Goal: Task Accomplishment & Management: Manage account settings

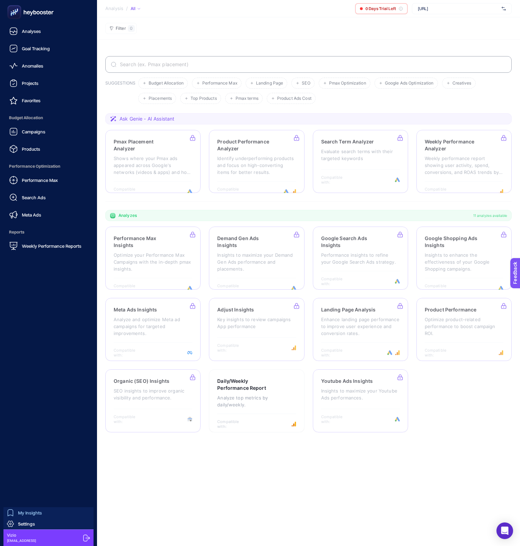
click at [42, 511] on link "My Insights" at bounding box center [48, 513] width 90 height 11
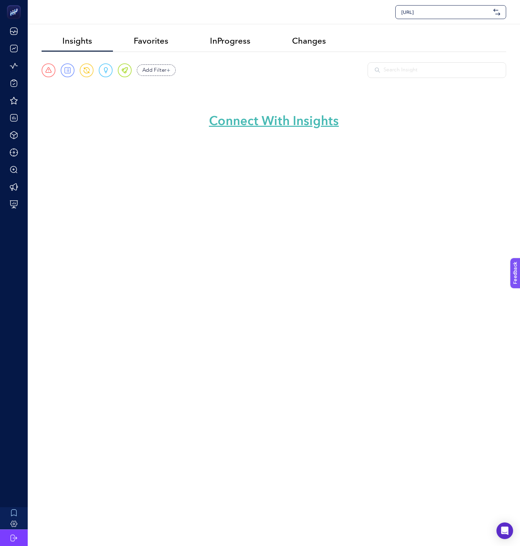
click at [269, 123] on link "Connect With Insights" at bounding box center [274, 121] width 130 height 17
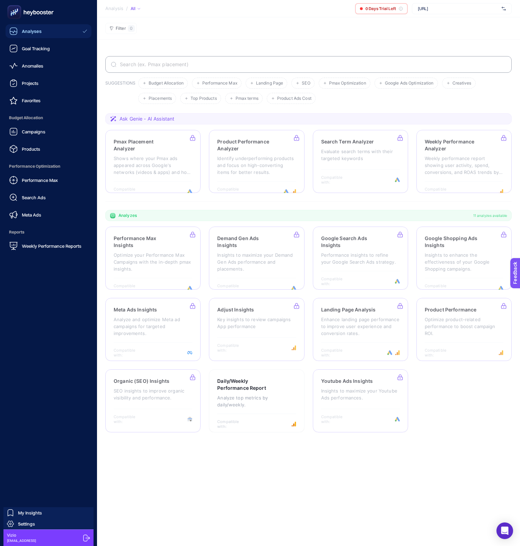
click at [33, 12] on icon at bounding box center [31, 12] width 50 height 14
click at [64, 134] on link "Campaigns" at bounding box center [49, 132] width 86 height 14
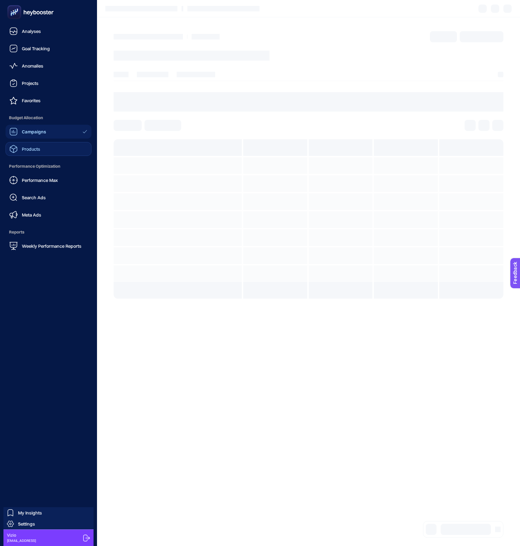
click at [42, 148] on link "Products" at bounding box center [49, 149] width 86 height 14
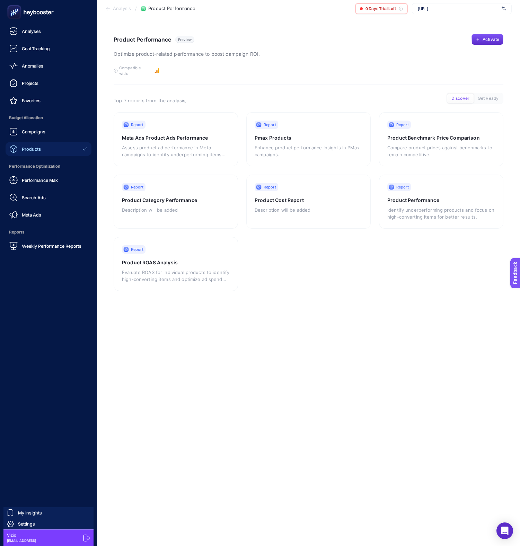
click at [29, 149] on span "Products" at bounding box center [31, 149] width 19 height 6
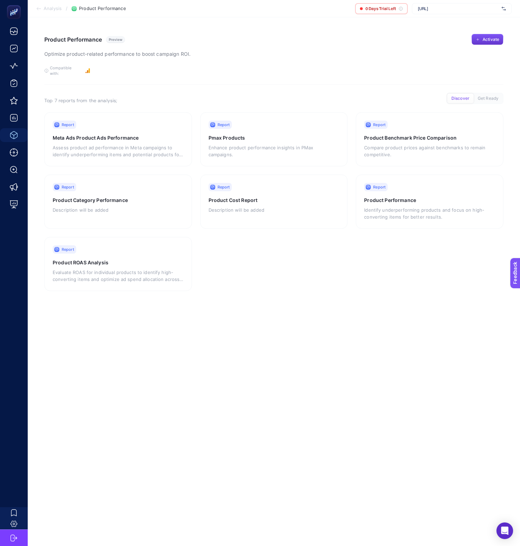
click at [491, 41] on span "Activate" at bounding box center [491, 40] width 17 height 6
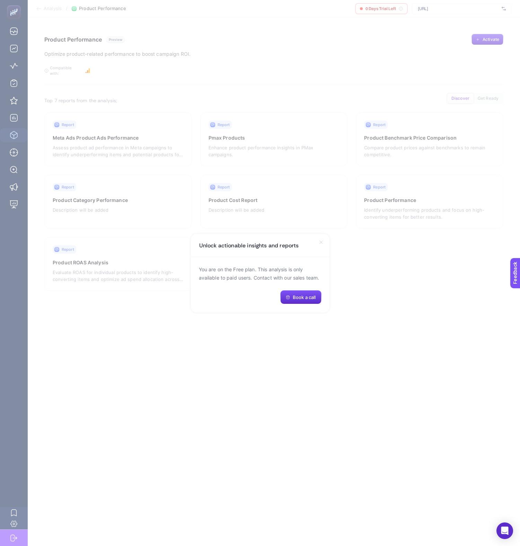
click at [208, 287] on div "You are on the Free plan. This analysis is only available to paid users. Contac…" at bounding box center [260, 284] width 139 height 55
click at [343, 194] on section "Unlock actionable insights and reports You are on the Free plan. This analysis …" at bounding box center [260, 273] width 520 height 546
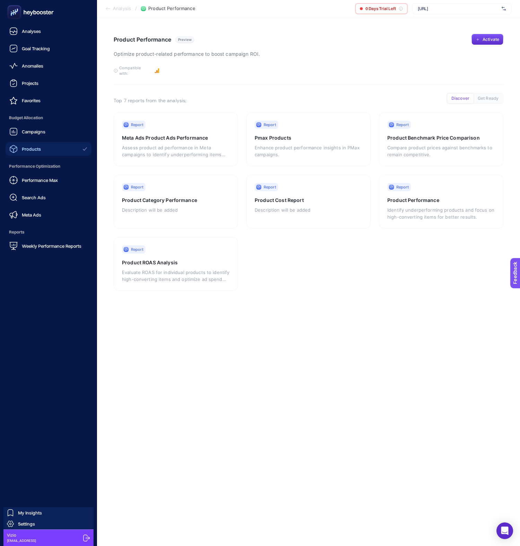
click at [38, 14] on icon at bounding box center [31, 12] width 50 height 14
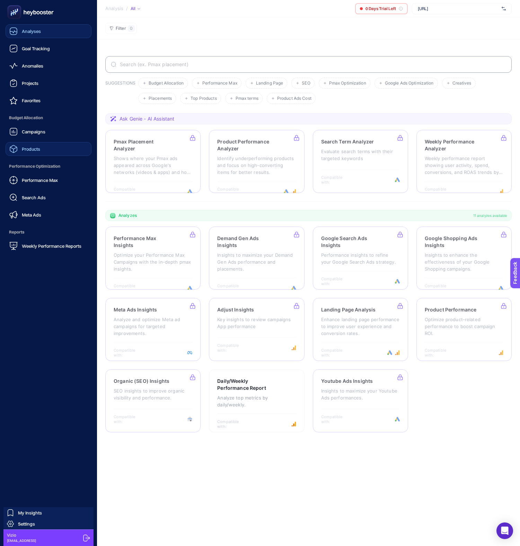
click at [37, 31] on span "Analyses" at bounding box center [31, 31] width 19 height 6
click at [11, 32] on icon at bounding box center [13, 31] width 8 height 8
click at [23, 524] on span "Settings" at bounding box center [26, 525] width 17 height 6
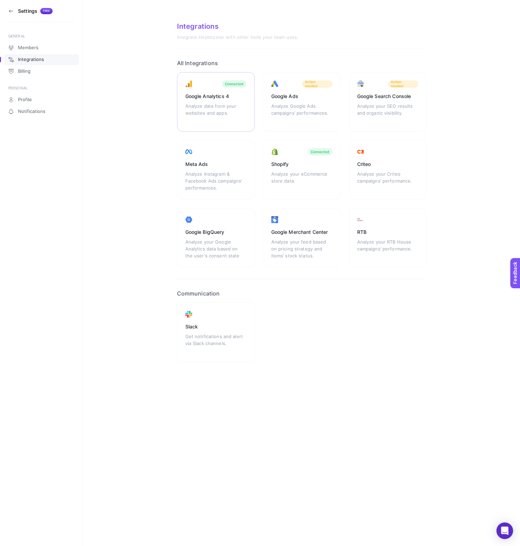
click at [230, 104] on div "Analyze data from your websites and apps." at bounding box center [216, 113] width 61 height 21
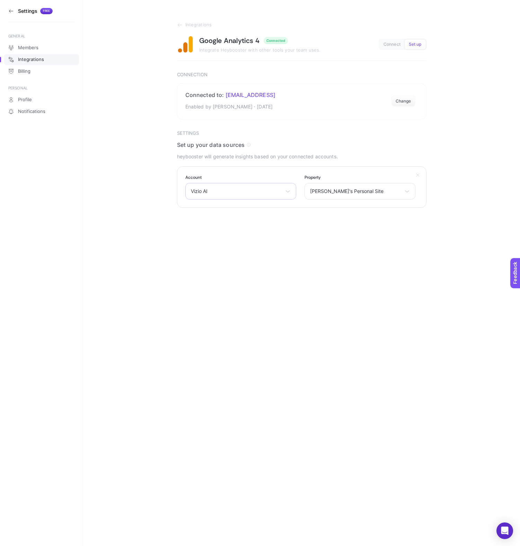
click at [277, 189] on span "Vizio AI" at bounding box center [237, 192] width 92 height 6
click at [230, 306] on div "Settings Free GENERAL Members Integrations Billing PERSONAL Profile Notificatio…" at bounding box center [260, 273] width 520 height 546
click at [388, 46] on span "Connect" at bounding box center [392, 44] width 17 height 5
click at [414, 44] on span "Set up" at bounding box center [415, 44] width 13 height 5
click at [180, 20] on section "Integrations Google Analytics 4 Connected Integrate Heybooster with other tools…" at bounding box center [301, 104] width 437 height 208
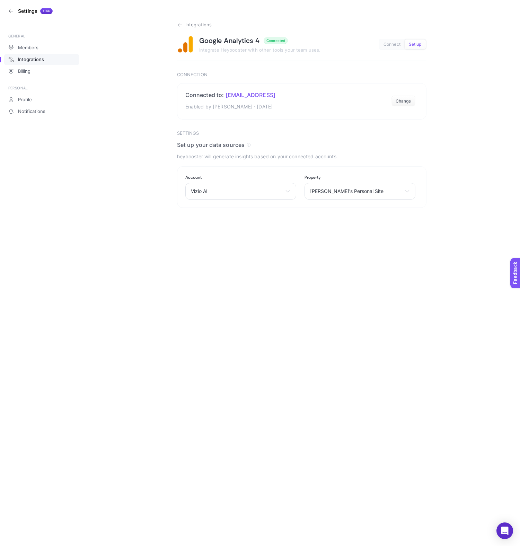
click at [180, 24] on icon at bounding box center [180, 25] width 6 height 6
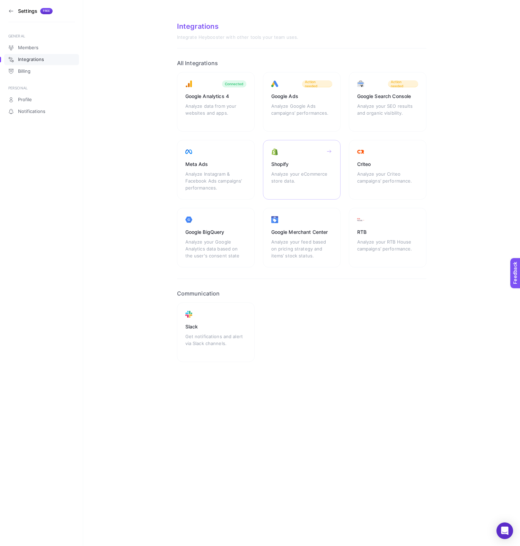
click at [296, 176] on div "Analyze your eCommerce store data." at bounding box center [302, 181] width 61 height 21
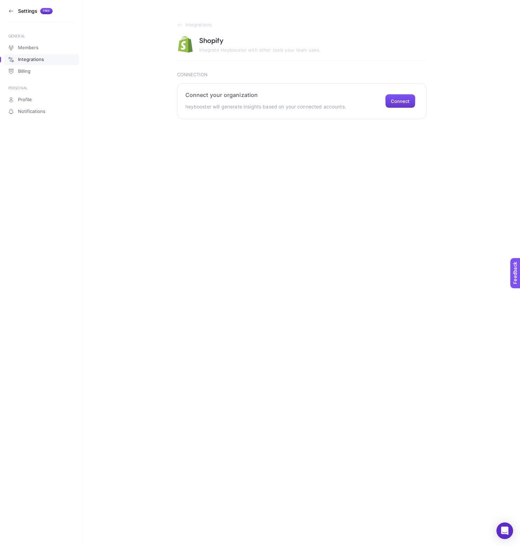
click at [400, 102] on button "Connect" at bounding box center [401, 101] width 30 height 14
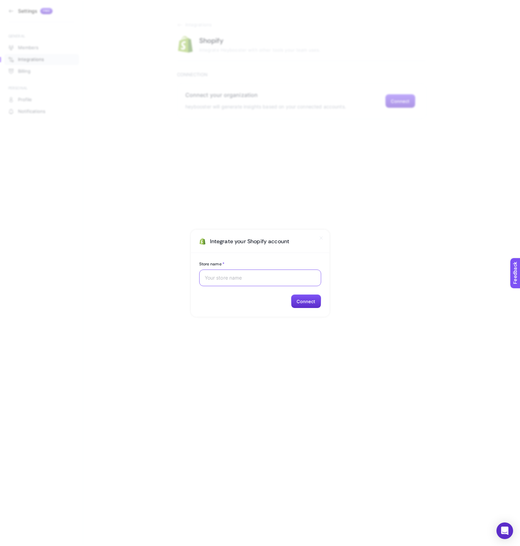
click at [256, 276] on input "Store name *" at bounding box center [260, 278] width 111 height 6
click at [201, 153] on section "Integrate your Shopify account Store name * Connect" at bounding box center [260, 273] width 520 height 546
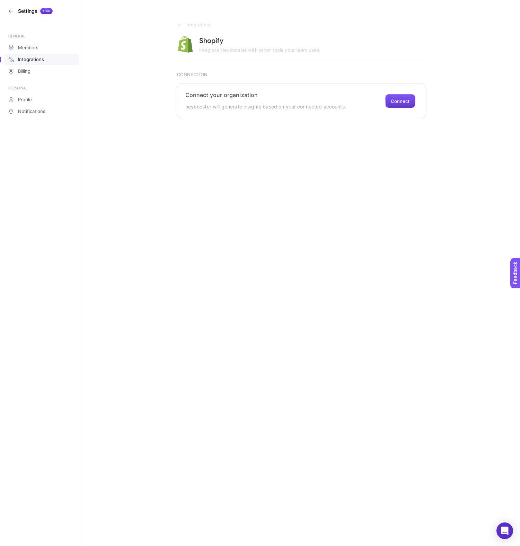
click at [399, 104] on button "Connect" at bounding box center [401, 101] width 30 height 14
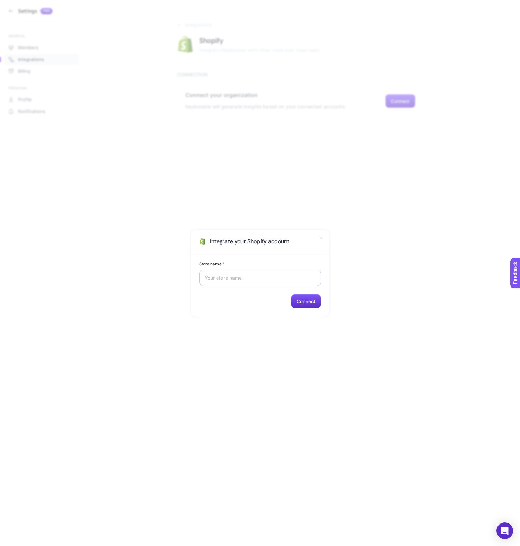
click at [230, 284] on div at bounding box center [260, 278] width 122 height 17
paste input "auliai"
type input "auliai"
click at [303, 298] on button "Connect" at bounding box center [306, 302] width 30 height 14
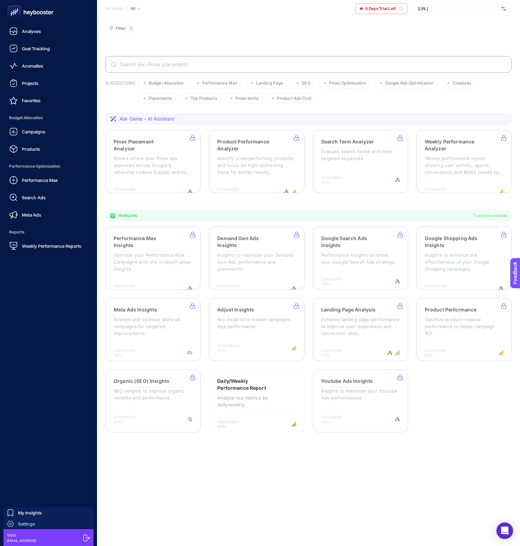
click at [24, 524] on span "Settings" at bounding box center [26, 525] width 17 height 6
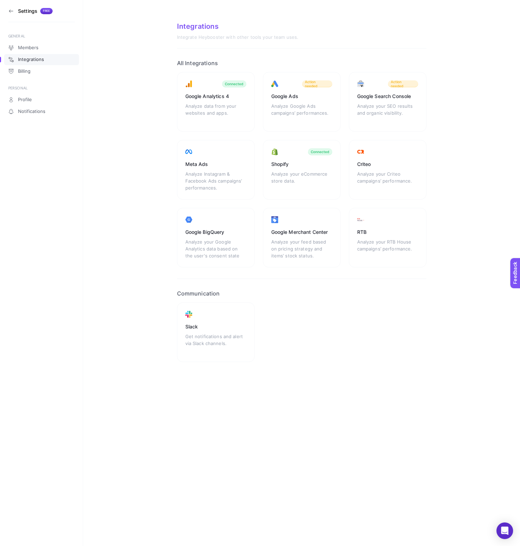
click at [365, 346] on div "Slack Get notifications and alert via Slack channels." at bounding box center [302, 333] width 250 height 60
click at [347, 391] on section "Integrations Integrate Heybooster with other tools your team uses. All Integrat…" at bounding box center [301, 198] width 437 height 396
click at [315, 166] on div "Shopify" at bounding box center [302, 164] width 61 height 7
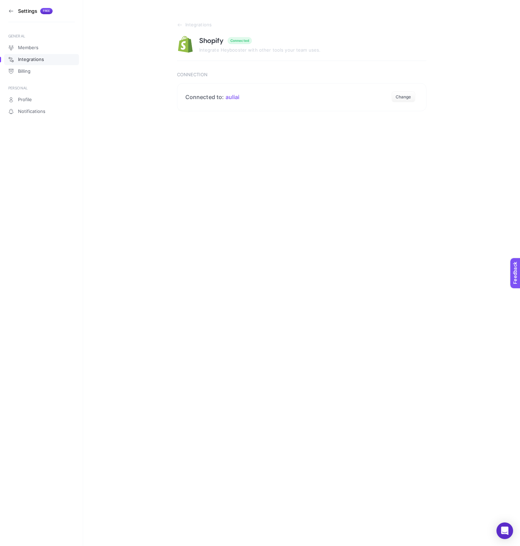
click at [319, 111] on html "Settings Free GENERAL Members Integrations Billing PERSONAL Profile Notificatio…" at bounding box center [260, 55] width 520 height 111
click at [352, 111] on html "Settings Free GENERAL Members Integrations Billing PERSONAL Profile Notificatio…" at bounding box center [260, 55] width 520 height 111
